Goal: Find contact information: Find contact information

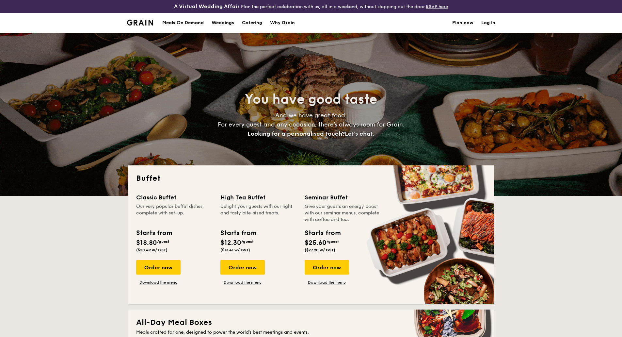
select select
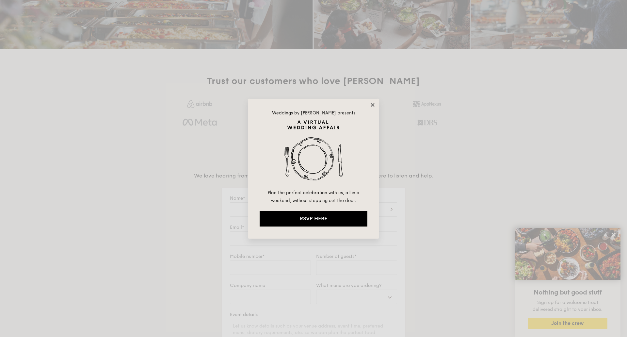
click at [370, 103] on icon at bounding box center [373, 105] width 6 height 6
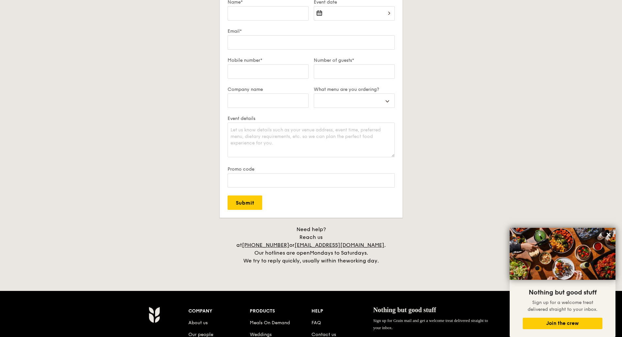
scroll to position [1316, 0]
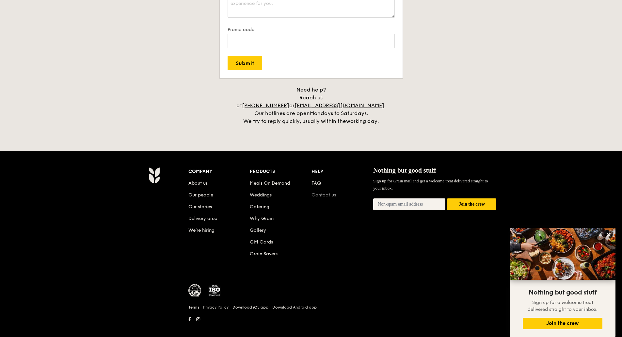
click at [330, 192] on link "Contact us" at bounding box center [324, 195] width 25 height 6
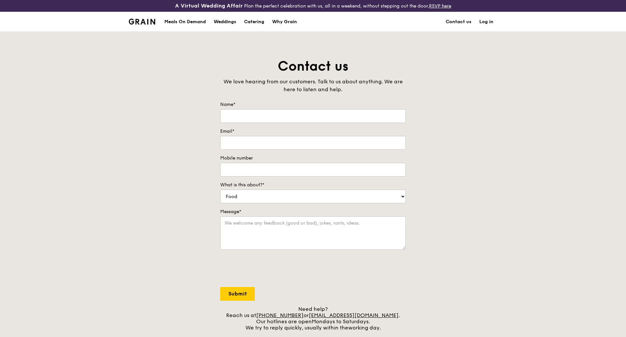
scroll to position [213, 0]
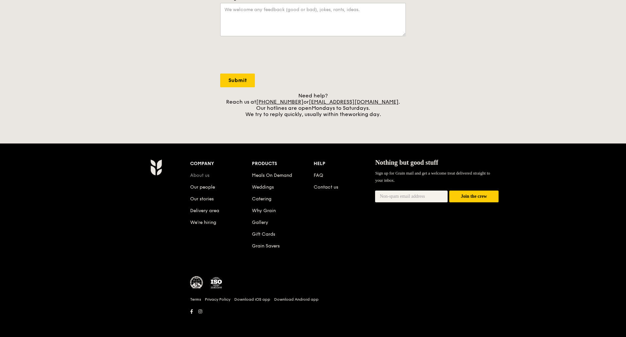
click at [196, 173] on link "About us" at bounding box center [199, 176] width 19 height 6
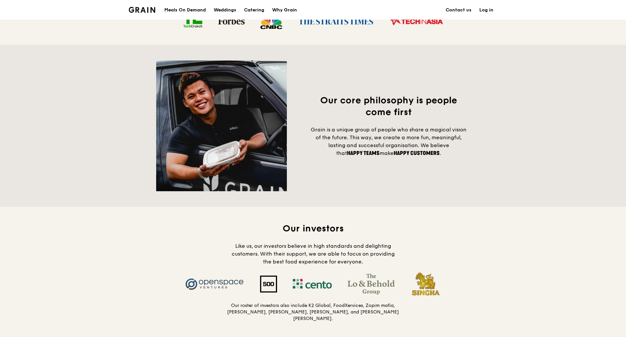
scroll to position [621, 0]
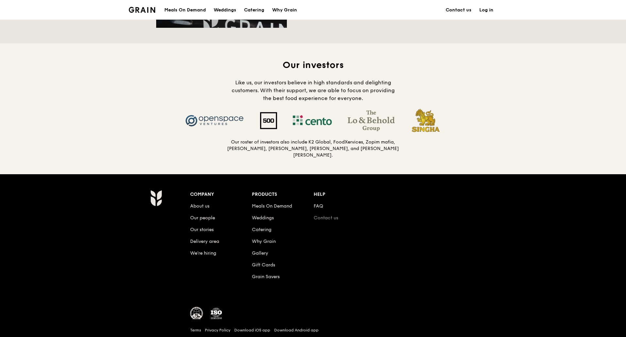
click at [330, 215] on link "Contact us" at bounding box center [326, 218] width 25 height 6
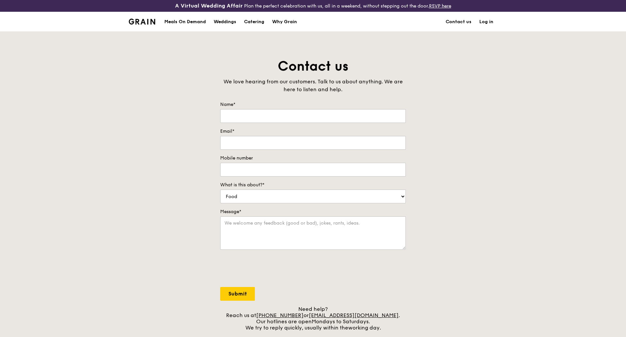
scroll to position [131, 0]
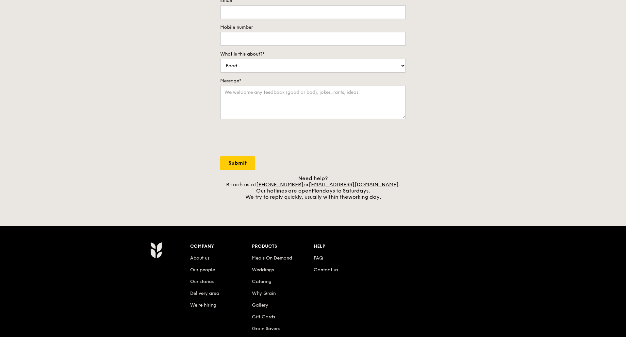
click at [377, 165] on form "Name* Email* Mobile number What is this about?* Food Service Billing/Payment Ca…" at bounding box center [313, 70] width 186 height 199
click at [493, 188] on div "Contact us We love hearing from our customers. Talk to us about anything. We ar…" at bounding box center [313, 63] width 626 height 273
